Goal: Information Seeking & Learning: Learn about a topic

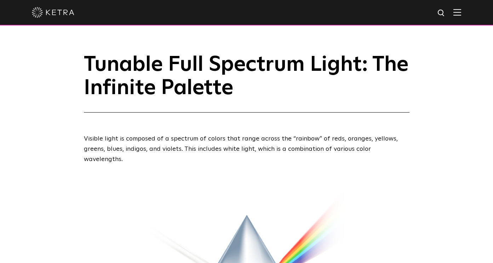
click at [442, 13] on img at bounding box center [441, 13] width 9 height 9
type input "r"
type input "CRI"
click at [419, 8] on button "Search" at bounding box center [424, 13] width 11 height 11
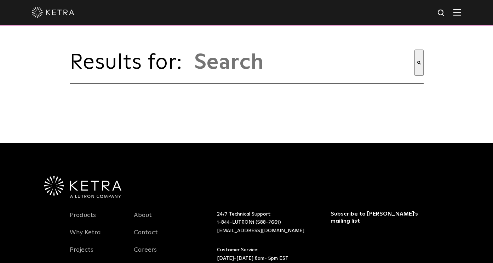
type input "cri"
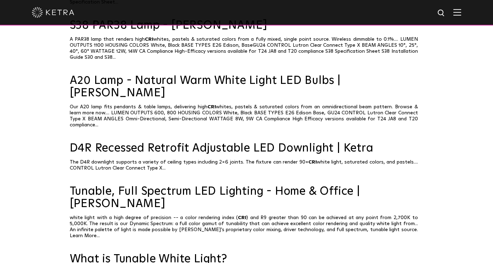
scroll to position [205, 0]
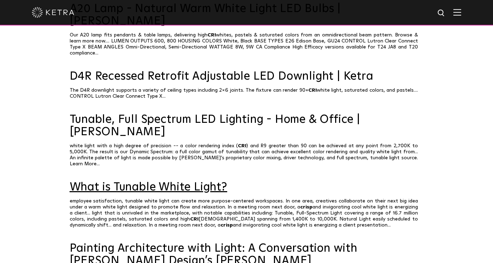
click at [197, 181] on link "What is Tunable White Light?" at bounding box center [247, 187] width 354 height 12
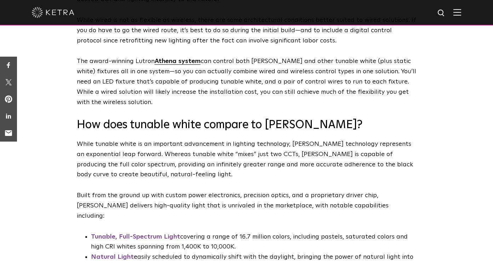
scroll to position [1524, 0]
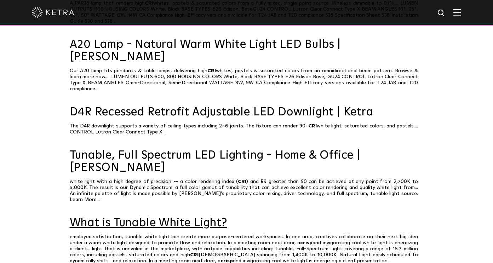
scroll to position [157, 0]
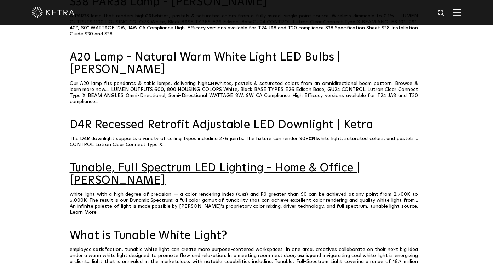
click at [185, 162] on link "Tunable, Full Spectrum LED Lighting - Home & Office | [PERSON_NAME]" at bounding box center [247, 174] width 354 height 25
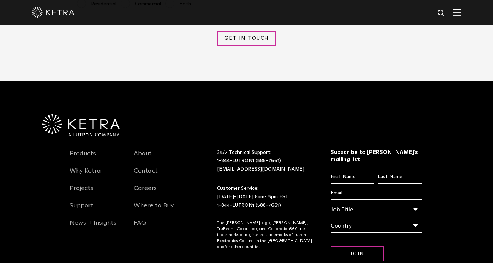
scroll to position [905, 0]
